Goal: Obtain resource: Download file/media

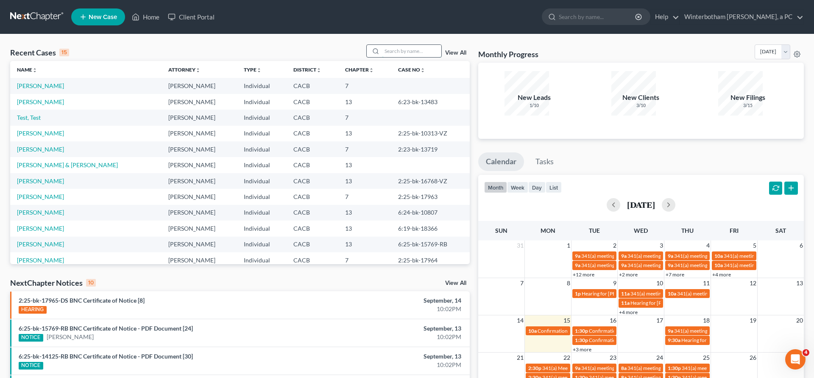
click at [427, 45] on input "search" at bounding box center [411, 51] width 59 height 12
type input "[PERSON_NAME]"
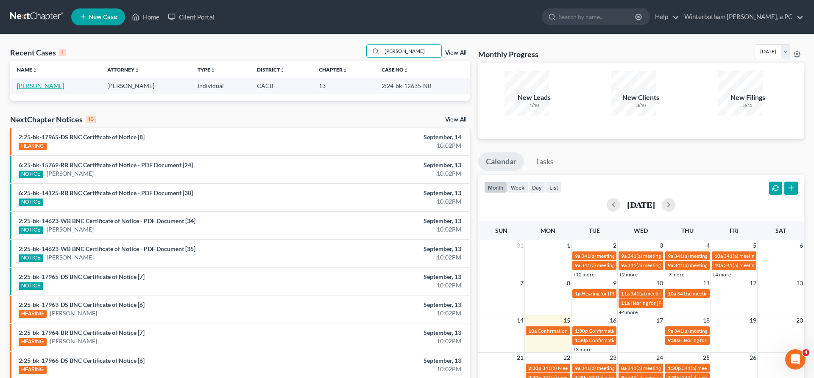
click at [31, 82] on link "[PERSON_NAME]" at bounding box center [40, 85] width 47 height 7
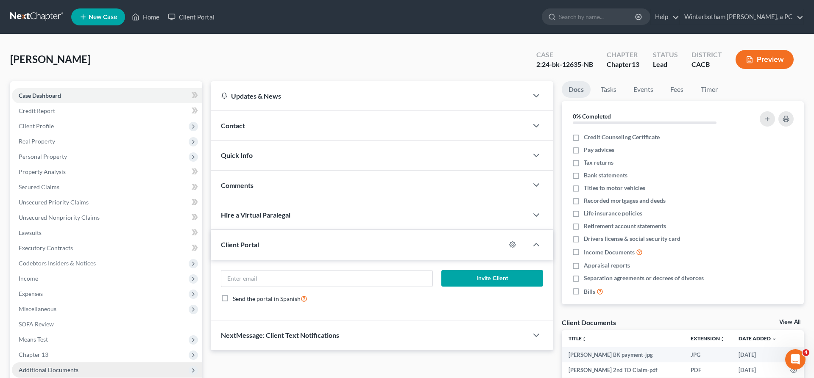
click at [40, 367] on span "Additional Documents" at bounding box center [49, 370] width 60 height 7
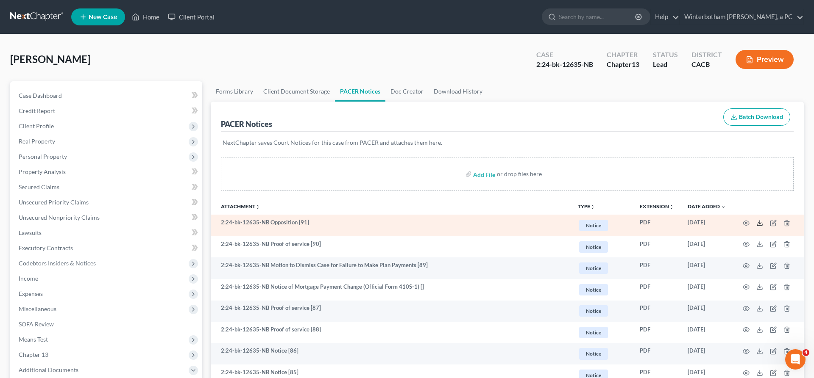
click at [762, 224] on icon at bounding box center [759, 225] width 5 height 2
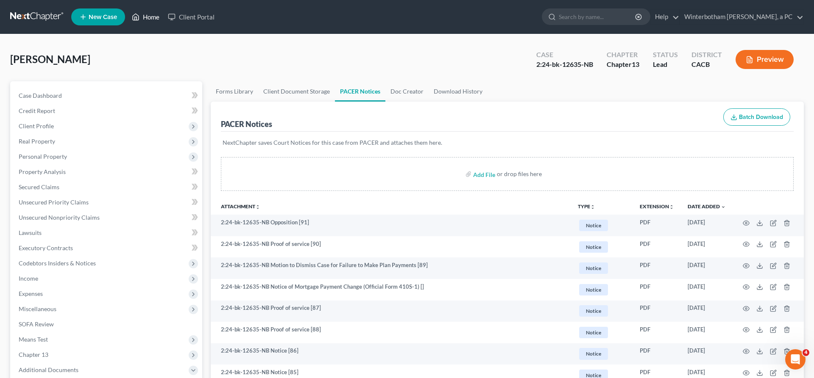
click at [128, 13] on link "Home" at bounding box center [146, 16] width 36 height 15
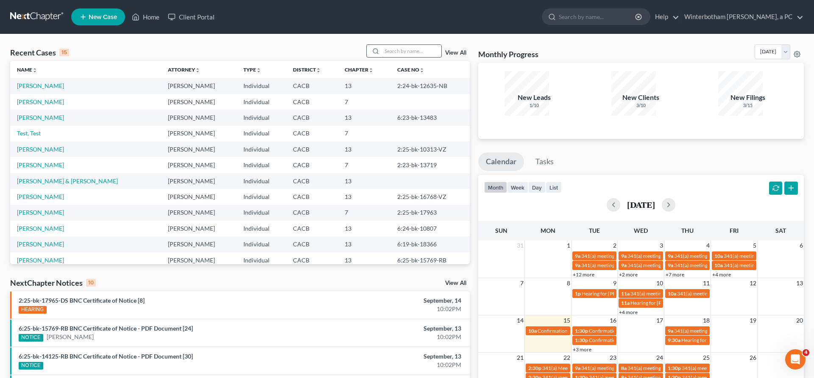
click at [415, 45] on input "search" at bounding box center [411, 51] width 59 height 12
click at [31, 114] on link "[PERSON_NAME]" at bounding box center [40, 117] width 47 height 7
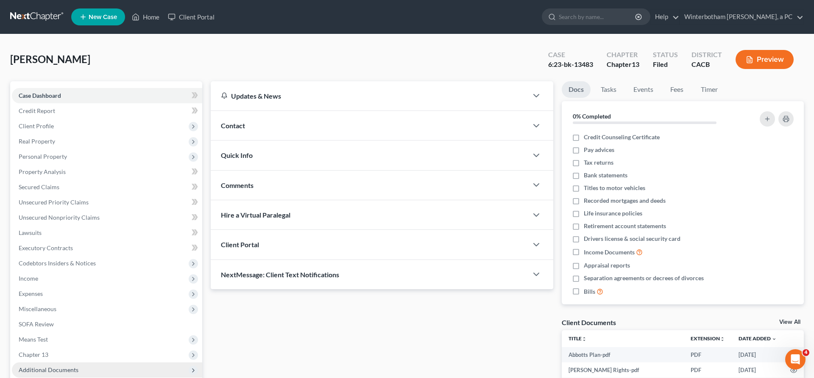
click at [64, 363] on span "Additional Documents" at bounding box center [107, 370] width 190 height 15
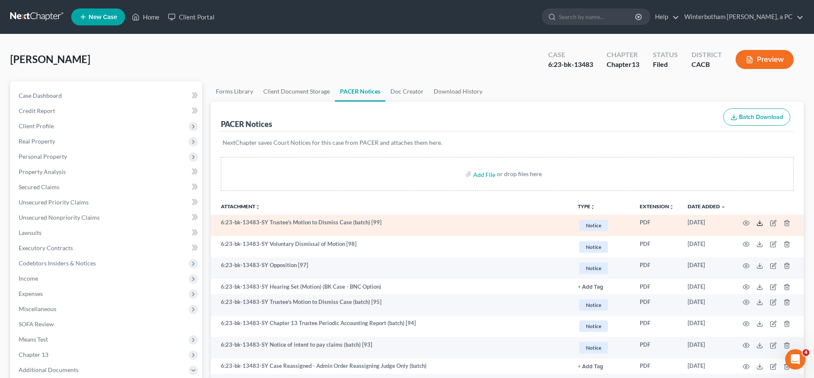
click at [763, 220] on icon at bounding box center [759, 223] width 7 height 7
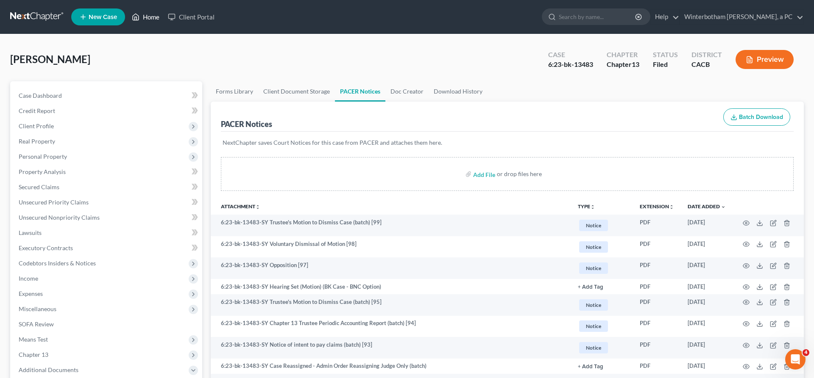
click at [128, 14] on link "Home" at bounding box center [146, 16] width 36 height 15
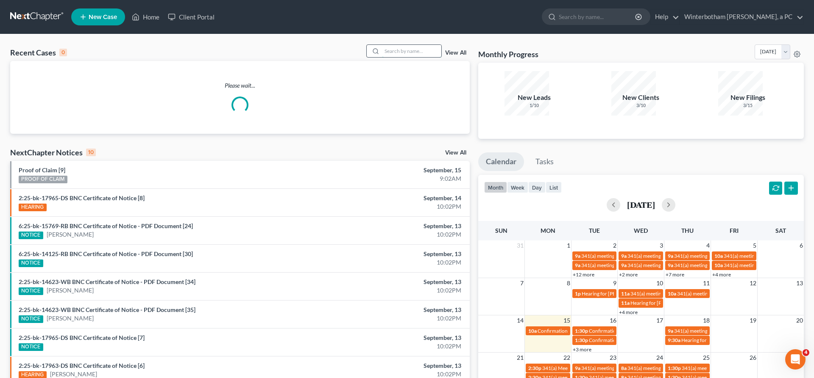
click at [441, 45] on input "search" at bounding box center [411, 51] width 59 height 12
type input "[PERSON_NAME]"
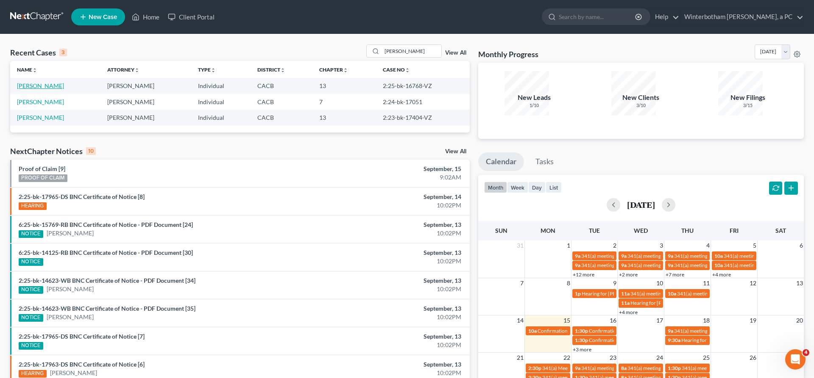
click at [40, 82] on link "[PERSON_NAME]" at bounding box center [40, 85] width 47 height 7
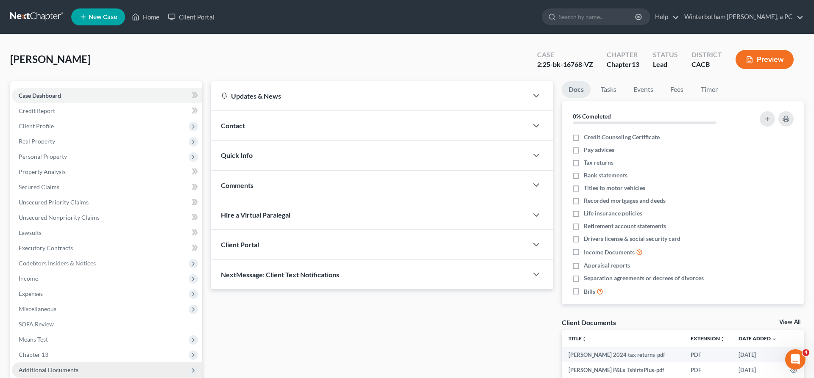
click at [53, 367] on span "Additional Documents" at bounding box center [49, 370] width 60 height 7
